Goal: Information Seeking & Learning: Check status

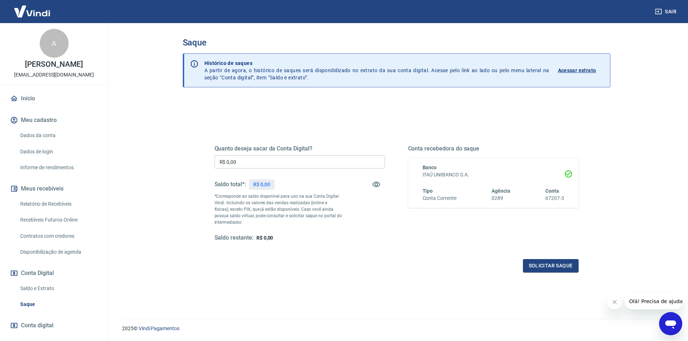
click at [36, 288] on link "Saldo e Extrato" at bounding box center [58, 288] width 82 height 15
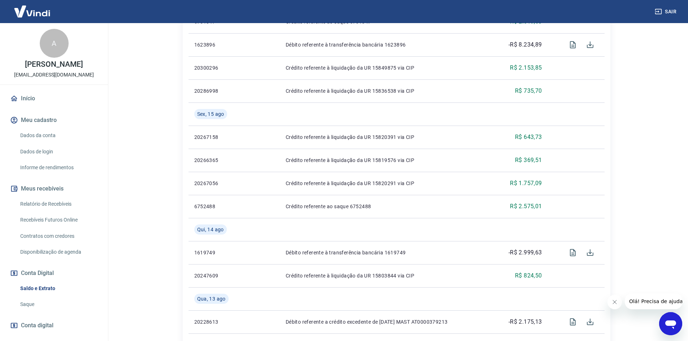
scroll to position [433, 0]
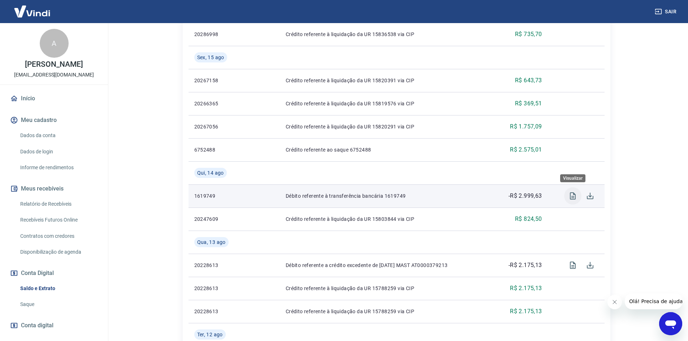
click at [573, 197] on icon "Visualizar" at bounding box center [573, 195] width 6 height 7
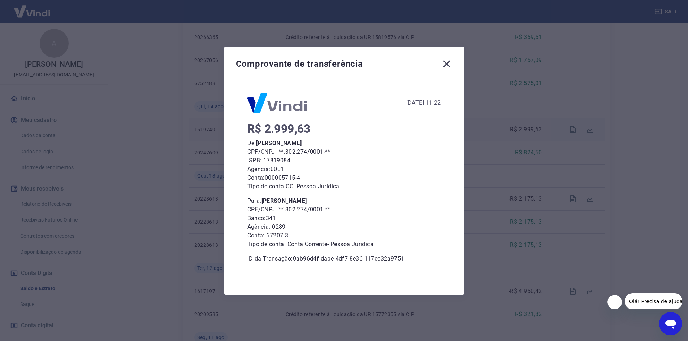
scroll to position [505, 0]
click at [448, 64] on icon at bounding box center [446, 63] width 7 height 7
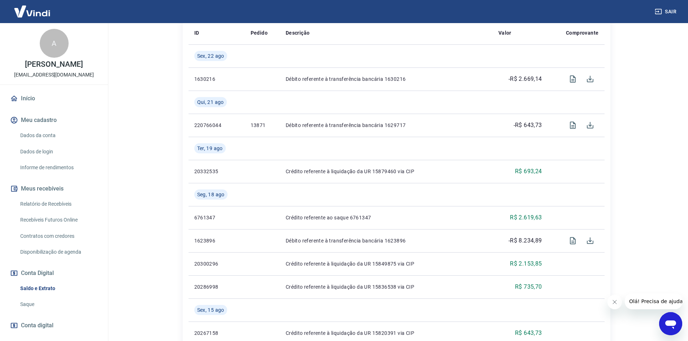
scroll to position [0, 0]
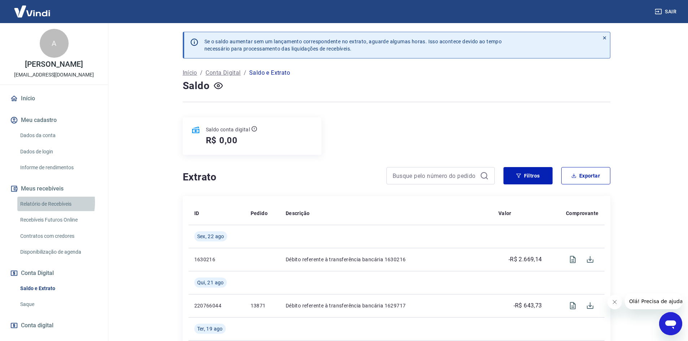
click at [38, 202] on link "Relatório de Recebíveis" at bounding box center [58, 204] width 82 height 15
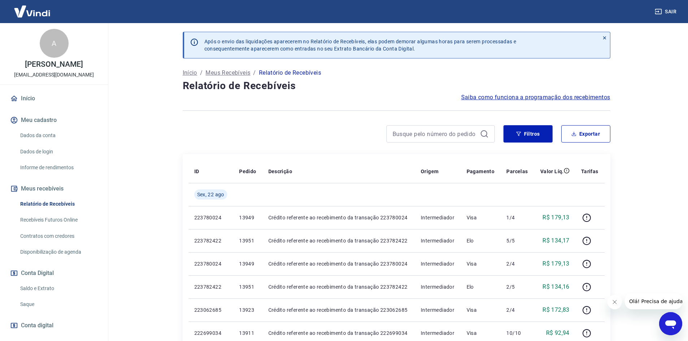
click at [39, 219] on link "Recebíveis Futuros Online" at bounding box center [58, 220] width 82 height 15
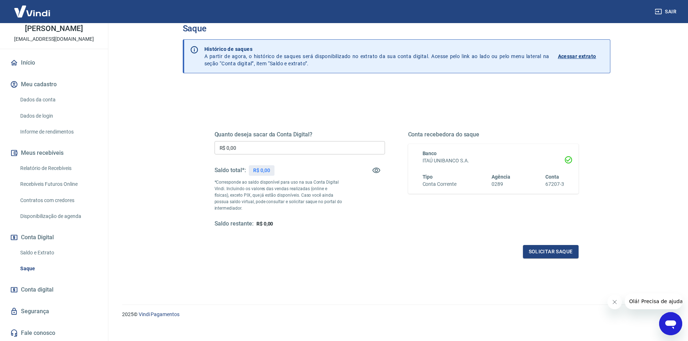
scroll to position [22, 0]
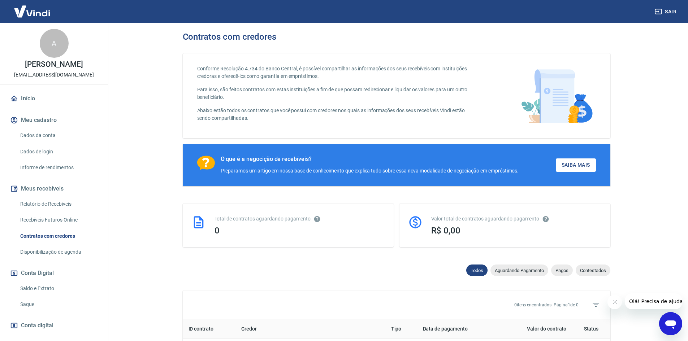
click at [31, 97] on link "Início" at bounding box center [54, 99] width 91 height 16
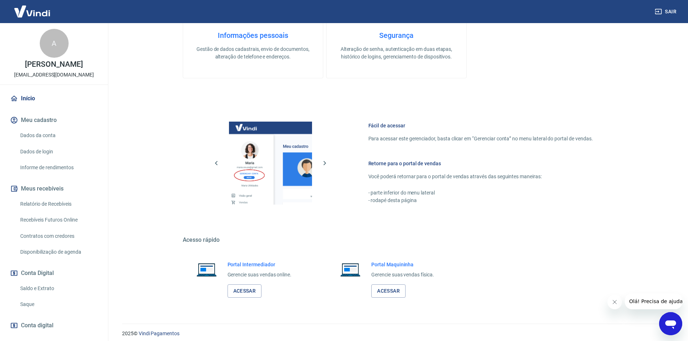
scroll to position [278, 0]
